Goal: Task Accomplishment & Management: Use online tool/utility

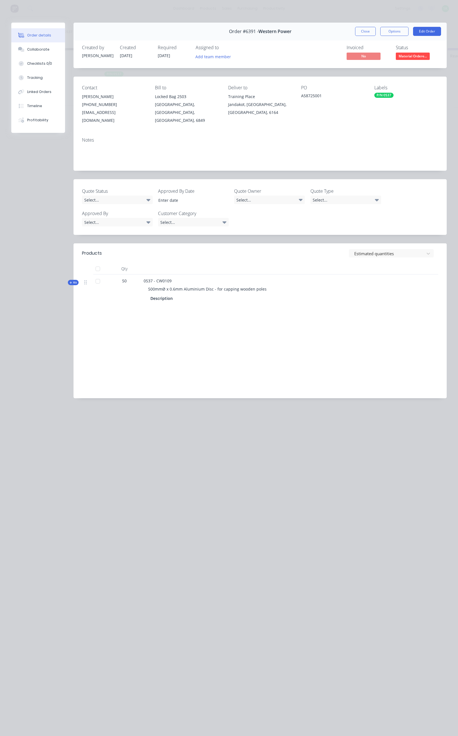
click at [370, 27] on button "Close" at bounding box center [365, 31] width 21 height 9
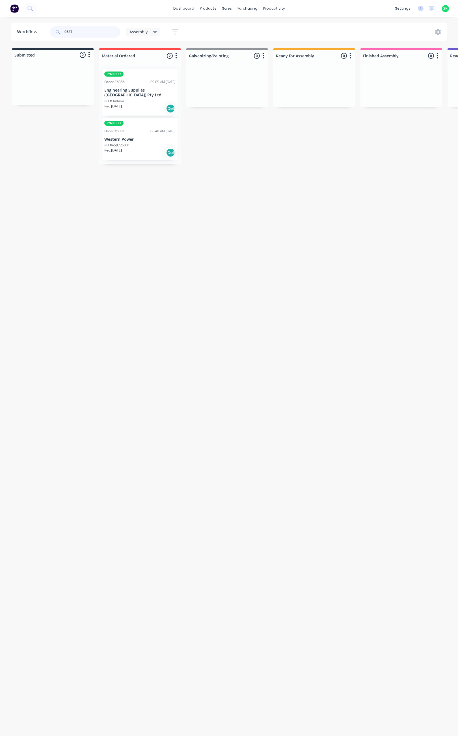
drag, startPoint x: 80, startPoint y: 30, endPoint x: 66, endPoint y: 34, distance: 14.1
click at [65, 33] on input "0537" at bounding box center [92, 31] width 56 height 11
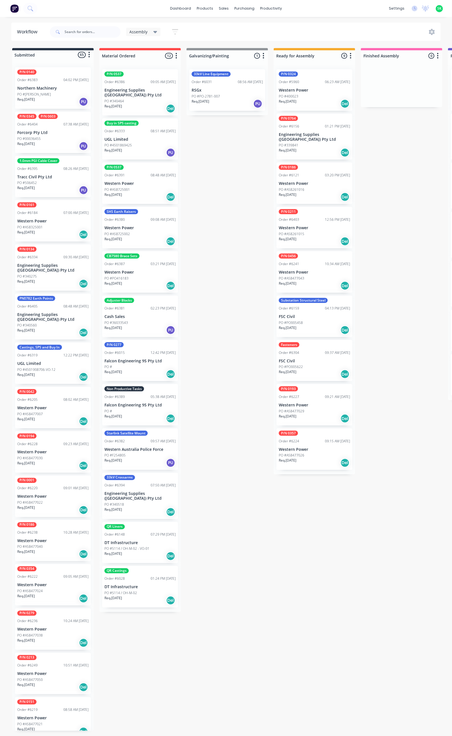
click at [172, 33] on icon "button" at bounding box center [175, 31] width 6 height 7
click at [169, 118] on icon "button" at bounding box center [170, 118] width 4 height 2
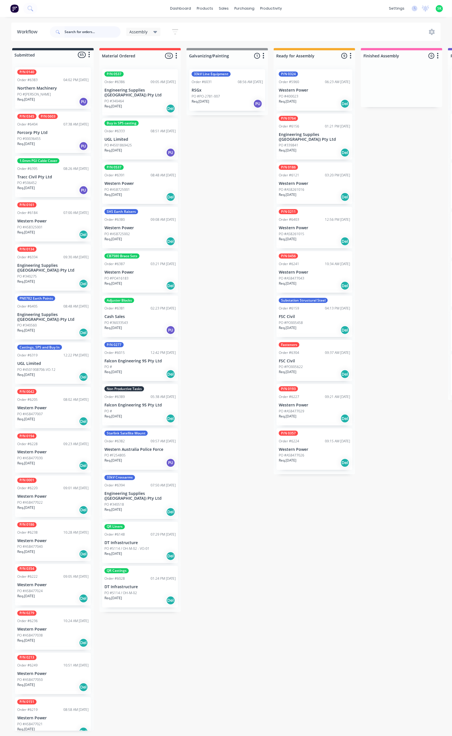
click at [97, 33] on input "text" at bounding box center [92, 31] width 56 height 11
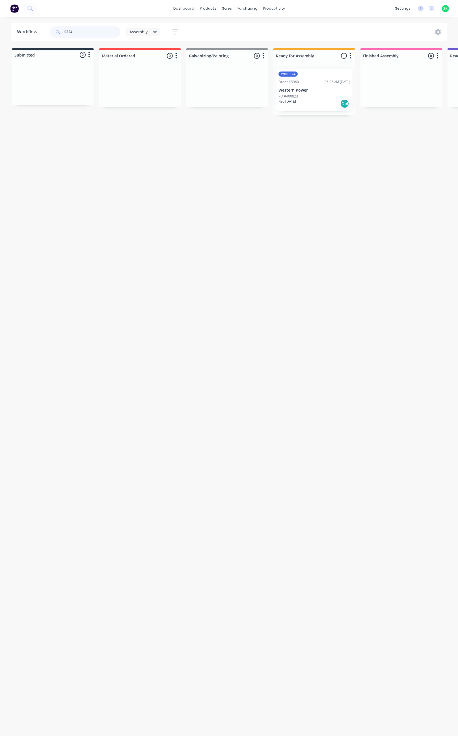
type input "0324"
click at [305, 94] on div "PO #400023" at bounding box center [314, 96] width 71 height 5
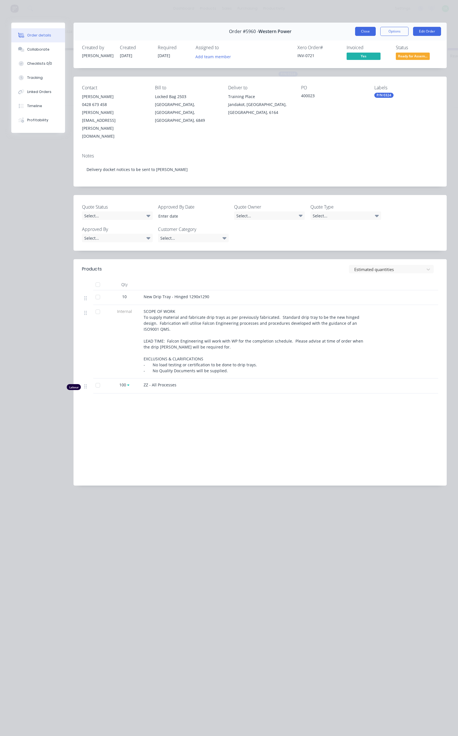
click at [368, 27] on button "Close" at bounding box center [365, 31] width 21 height 9
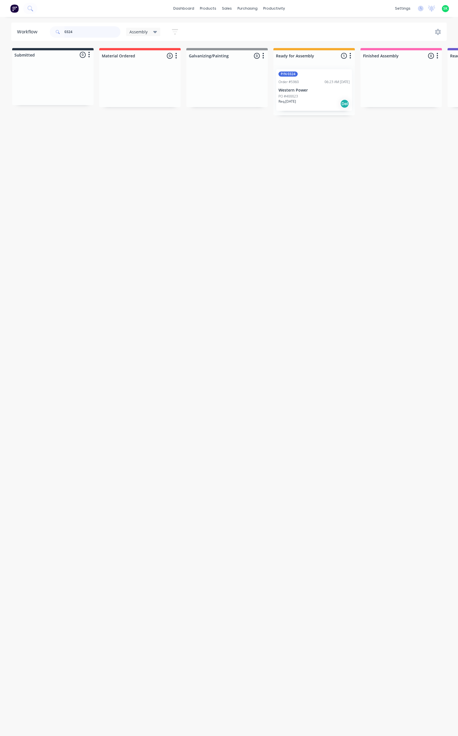
drag, startPoint x: 79, startPoint y: 33, endPoint x: 64, endPoint y: 35, distance: 15.7
click at [62, 35] on div "0324" at bounding box center [85, 31] width 71 height 11
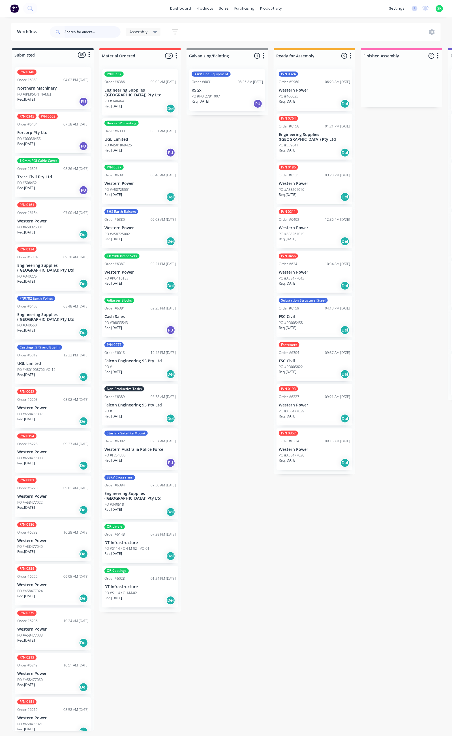
click at [78, 32] on input "text" at bounding box center [92, 31] width 56 height 11
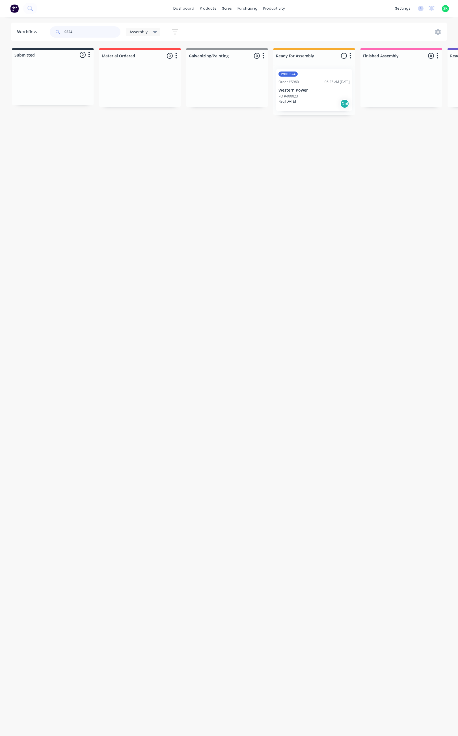
type input "0324"
click at [313, 91] on p "Western Power" at bounding box center [314, 90] width 71 height 5
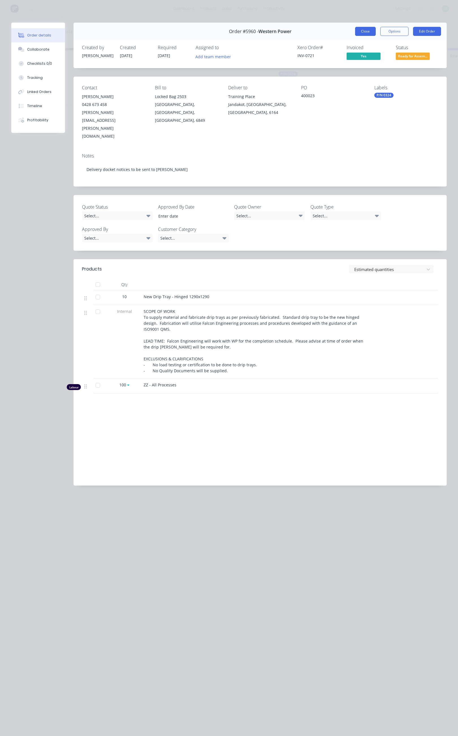
click at [369, 32] on button "Close" at bounding box center [365, 31] width 21 height 9
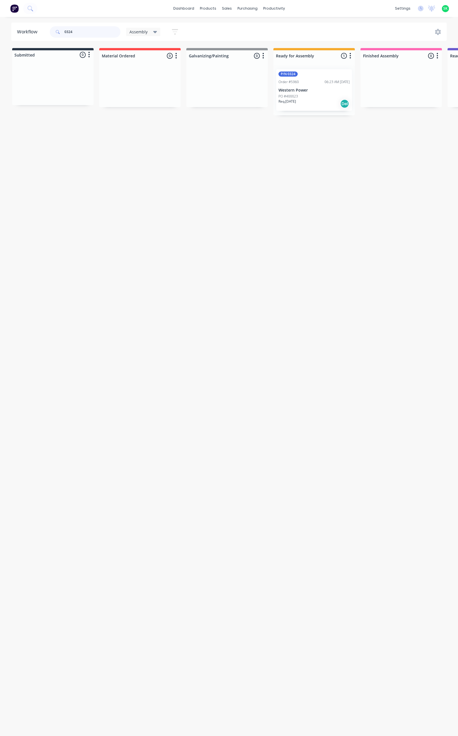
drag, startPoint x: 73, startPoint y: 33, endPoint x: 61, endPoint y: 40, distance: 14.1
click at [59, 34] on div "0324" at bounding box center [85, 31] width 71 height 11
type input "6159"
click at [316, 87] on div "Substation Structural Steel Order #6159 04:13 PM [DATE] FSC Civil PO #PO005458 …" at bounding box center [314, 90] width 76 height 42
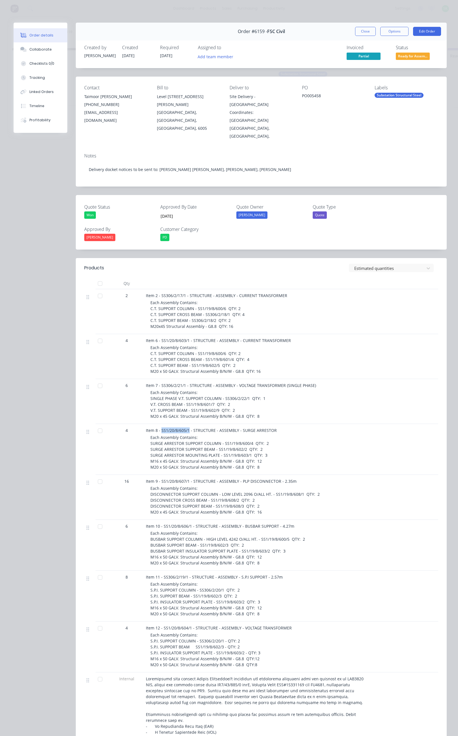
drag, startPoint x: 161, startPoint y: 415, endPoint x: 189, endPoint y: 416, distance: 28.0
click at [189, 428] on span "Item 8 - SS1/20/8/605/1 - STRUCTURE - ASSEMBLY - SURGE ARRESTOR" at bounding box center [211, 430] width 131 height 5
copy span "SS1/20/8/605/1"
click at [356, 30] on button "Close" at bounding box center [365, 31] width 21 height 9
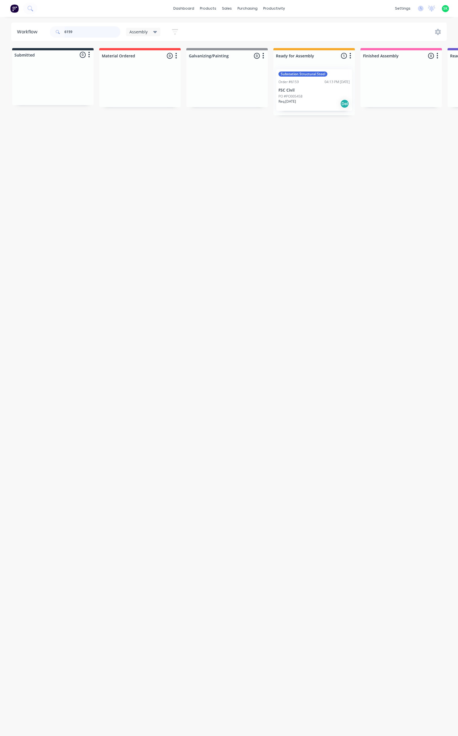
drag, startPoint x: 70, startPoint y: 31, endPoint x: 62, endPoint y: 33, distance: 8.2
click at [58, 33] on div "6159" at bounding box center [85, 31] width 71 height 11
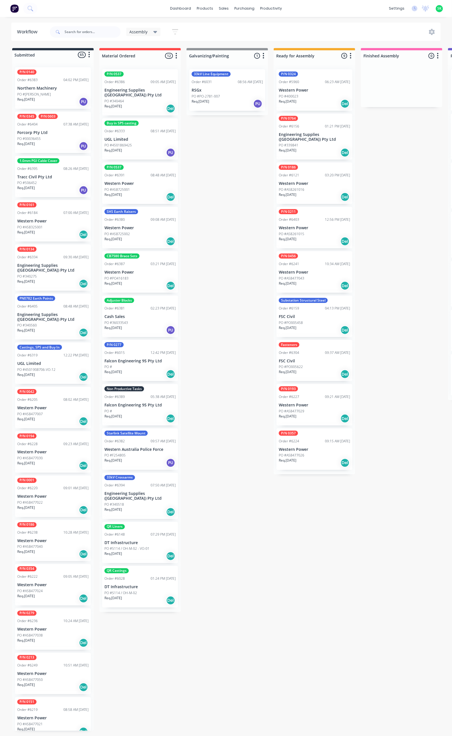
click at [321, 137] on p "Engineering Supplies ([GEOGRAPHIC_DATA]) Pty Ltd" at bounding box center [314, 137] width 71 height 10
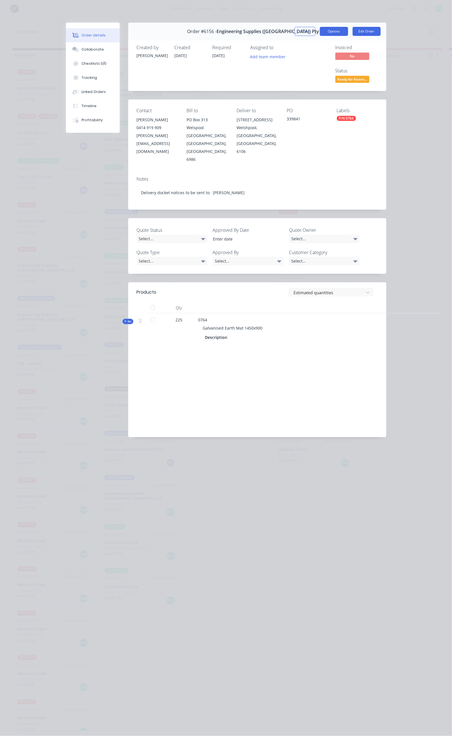
click at [348, 33] on button "Options" at bounding box center [334, 31] width 28 height 9
click at [343, 65] on div "Delivery Docket" at bounding box center [318, 68] width 49 height 8
click at [343, 76] on div "Custom" at bounding box center [318, 80] width 49 height 8
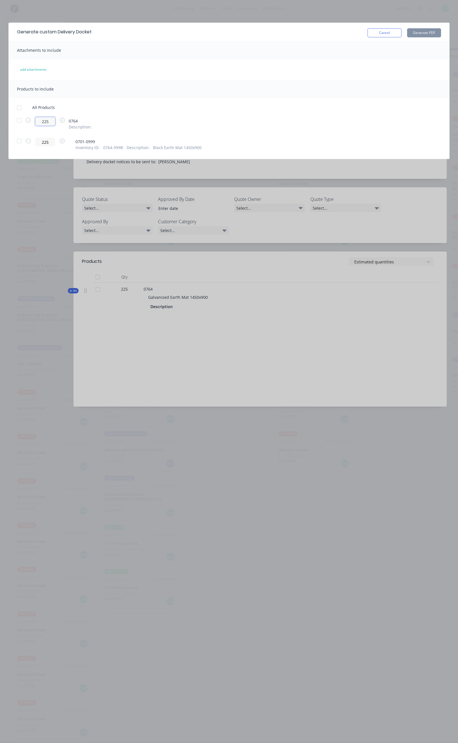
drag, startPoint x: 46, startPoint y: 120, endPoint x: 36, endPoint y: 121, distance: 10.5
click at [36, 121] on input "225" at bounding box center [45, 121] width 20 height 8
type input "125"
click at [181, 116] on div "All Products 125 0764 Description : [PHONE_NUMBER] Inventory ID : 0764-999B Des…" at bounding box center [228, 128] width 441 height 46
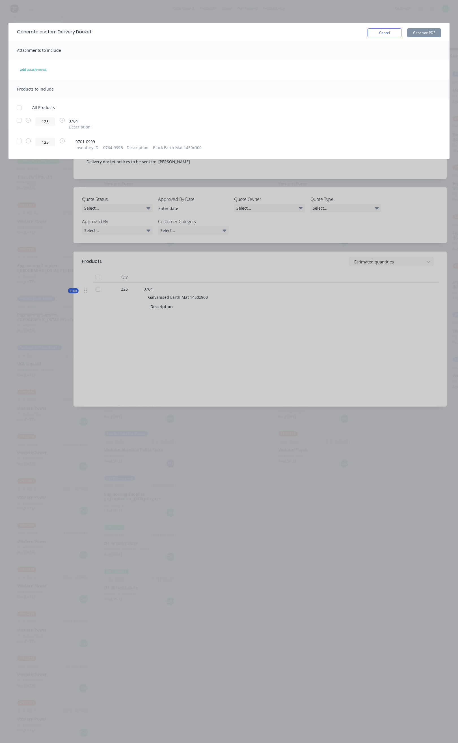
click at [19, 120] on div at bounding box center [19, 120] width 11 height 11
click at [420, 31] on button "Generate PDF" at bounding box center [424, 32] width 34 height 9
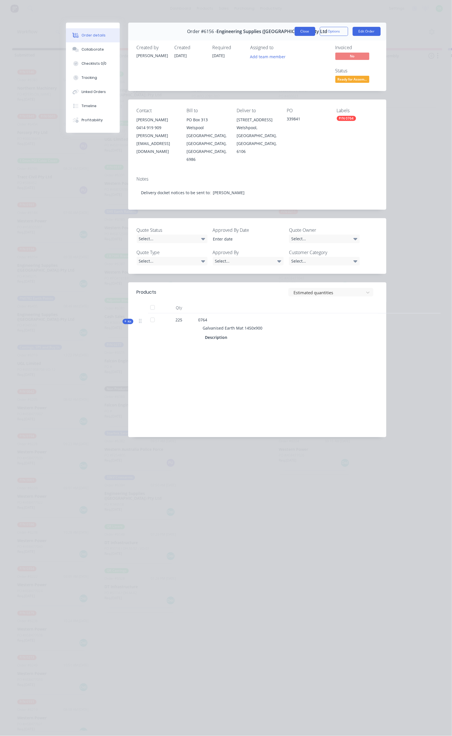
click at [315, 33] on button "Close" at bounding box center [304, 31] width 21 height 9
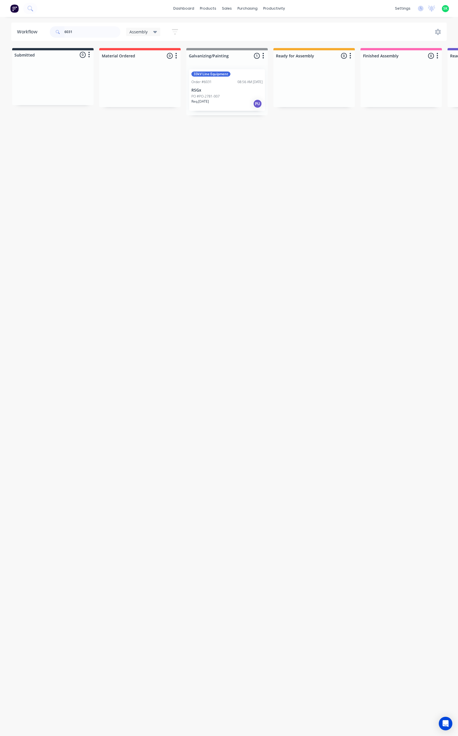
click at [57, 34] on div "6031" at bounding box center [85, 31] width 71 height 11
